Goal: Complete application form

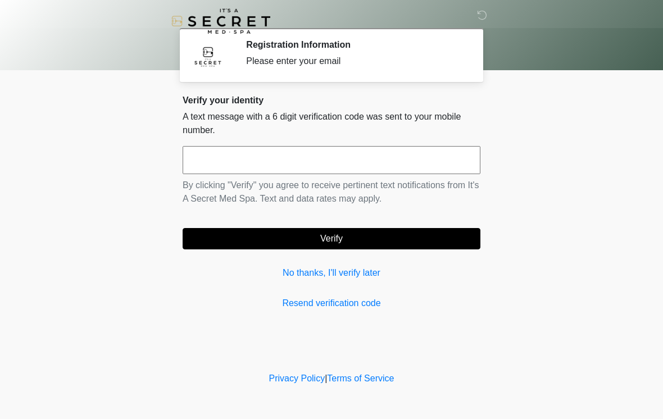
click at [264, 156] on input "text" at bounding box center [332, 160] width 298 height 28
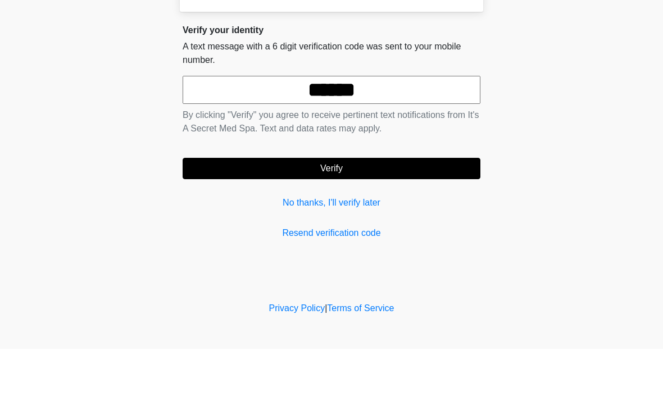
type input "******"
click at [423, 228] on button "Verify" at bounding box center [332, 238] width 298 height 21
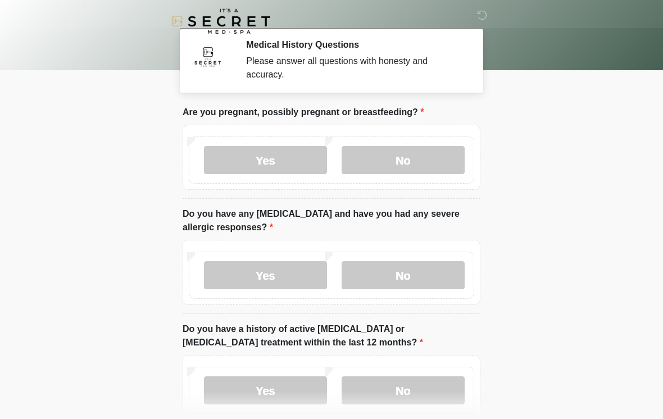
click at [422, 166] on label "No" at bounding box center [403, 160] width 123 height 28
click at [432, 274] on label "No" at bounding box center [403, 275] width 123 height 28
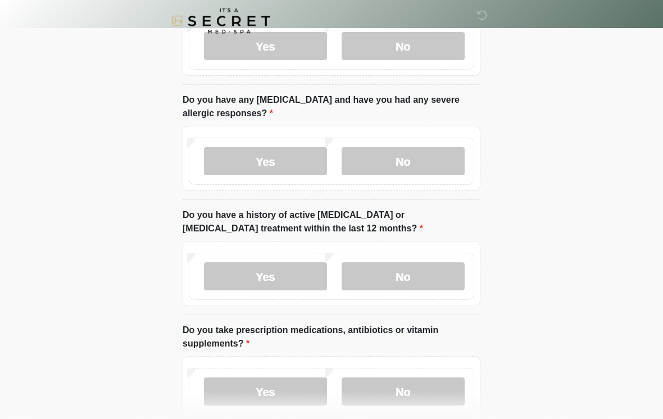
scroll to position [120, 0]
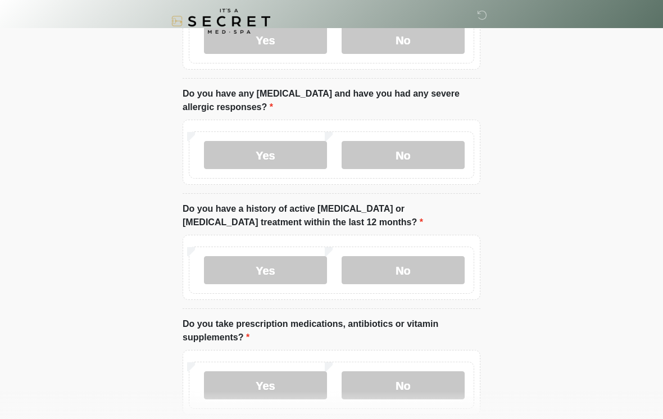
click at [451, 260] on label "No" at bounding box center [403, 270] width 123 height 28
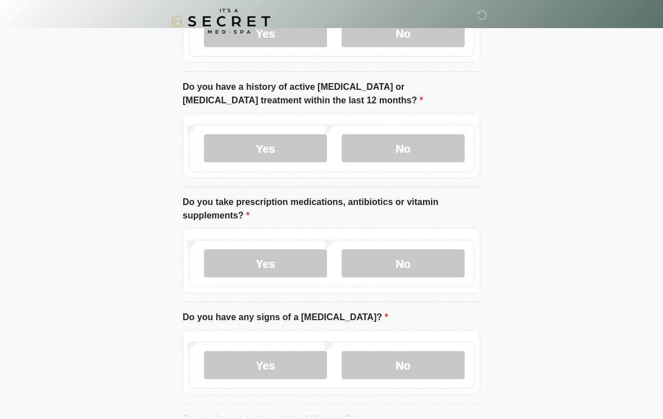
scroll to position [245, 0]
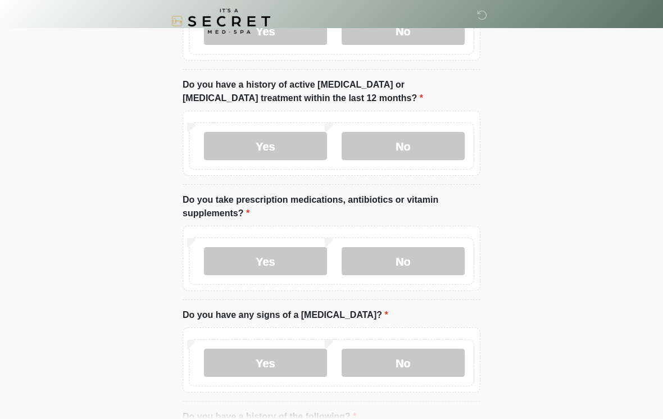
click at [433, 264] on label "No" at bounding box center [403, 261] width 123 height 28
click at [433, 361] on label "No" at bounding box center [403, 363] width 123 height 28
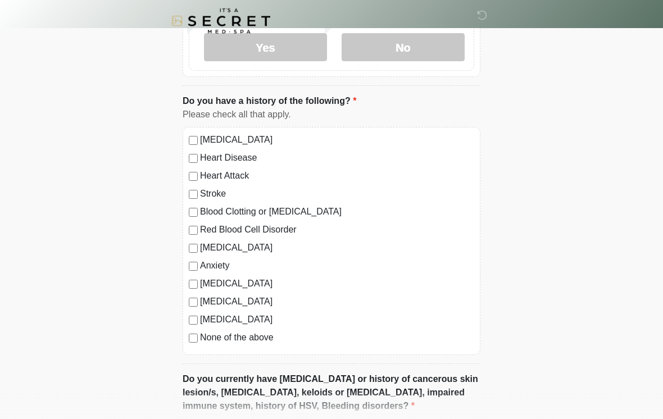
scroll to position [560, 0]
click at [267, 337] on label "None of the above" at bounding box center [337, 337] width 274 height 13
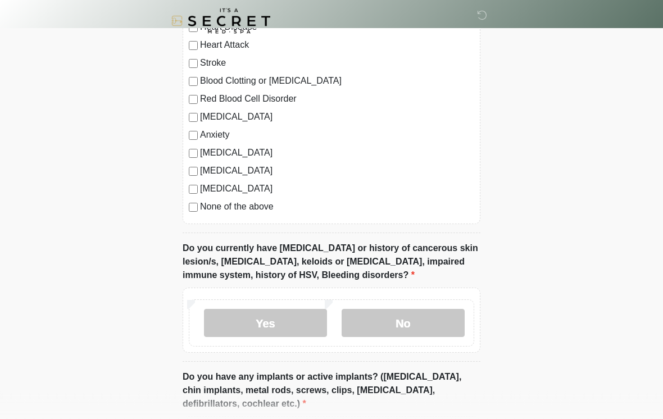
scroll to position [720, 0]
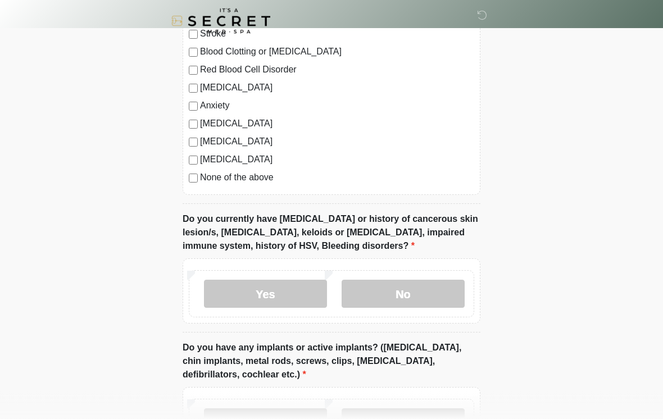
click at [440, 297] on label "No" at bounding box center [403, 295] width 123 height 28
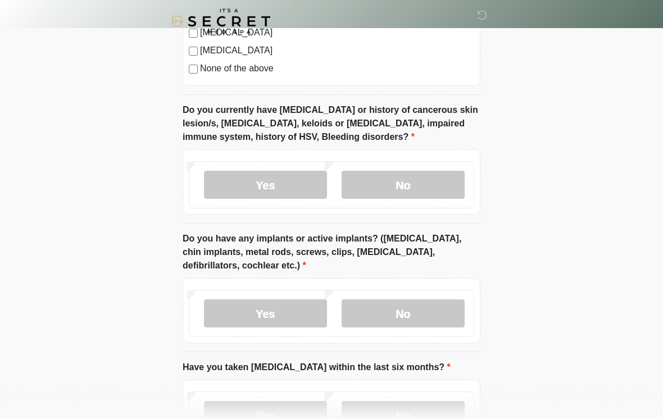
scroll to position [836, 0]
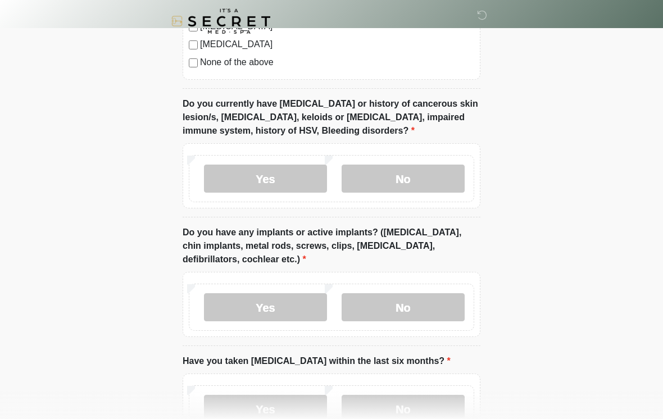
click at [445, 304] on label "No" at bounding box center [403, 307] width 123 height 28
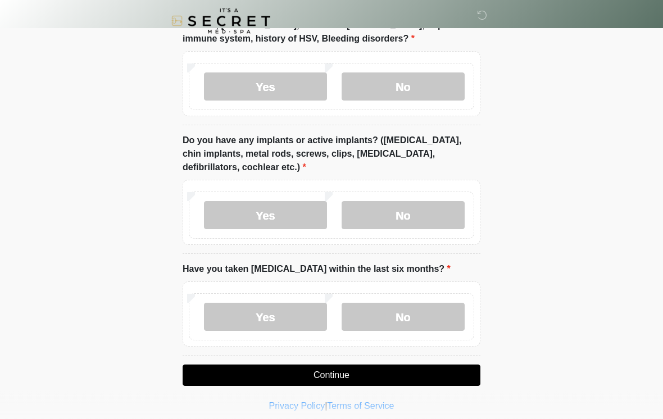
scroll to position [928, 0]
click at [451, 310] on label "No" at bounding box center [403, 317] width 123 height 28
click at [448, 379] on button "Continue" at bounding box center [332, 375] width 298 height 21
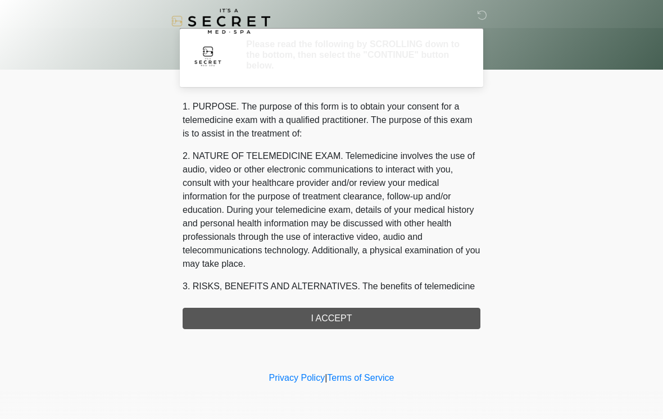
scroll to position [0, 0]
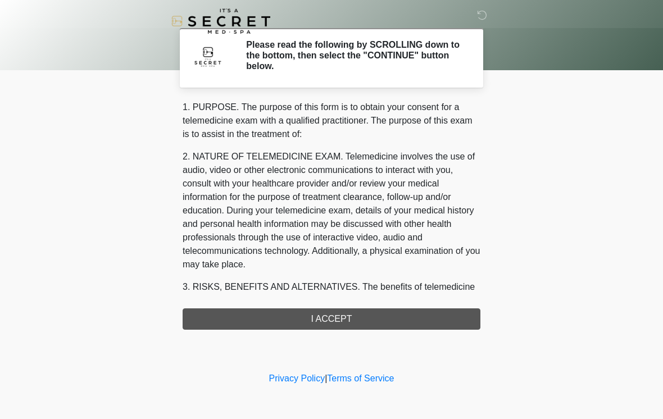
click at [386, 325] on div "1. PURPOSE. The purpose of this form is to obtain your consent for a telemedici…" at bounding box center [332, 215] width 298 height 229
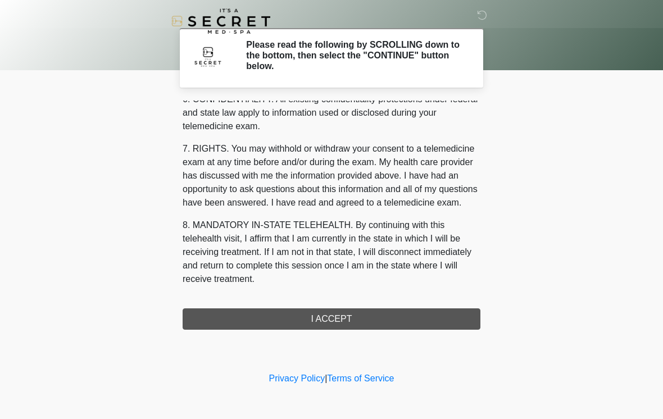
click at [363, 327] on div "1. PURPOSE. The purpose of this form is to obtain your consent for a telemedici…" at bounding box center [332, 215] width 298 height 229
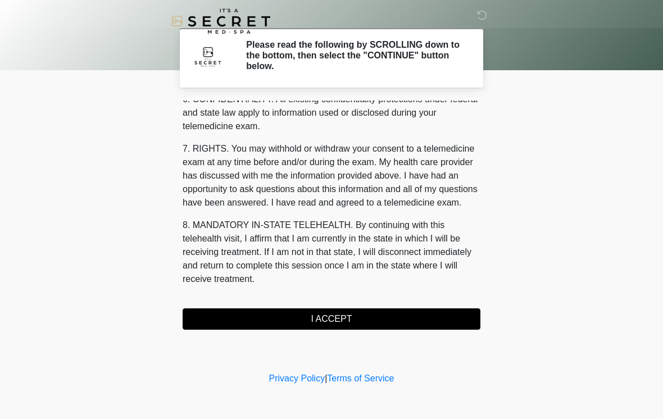
click at [325, 322] on button "I ACCEPT" at bounding box center [332, 319] width 298 height 21
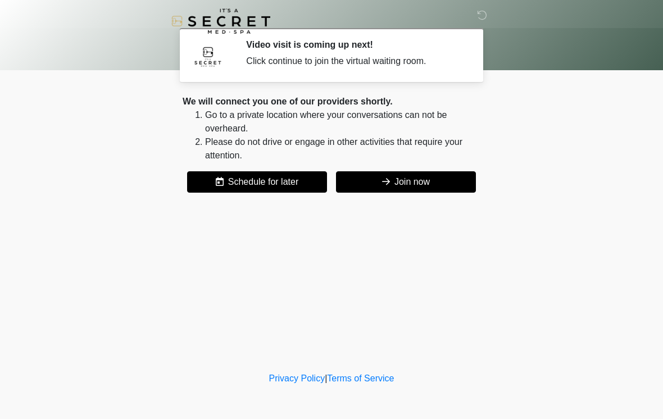
click at [436, 189] on button "Join now" at bounding box center [406, 181] width 140 height 21
